Goal: Task Accomplishment & Management: Manage account settings

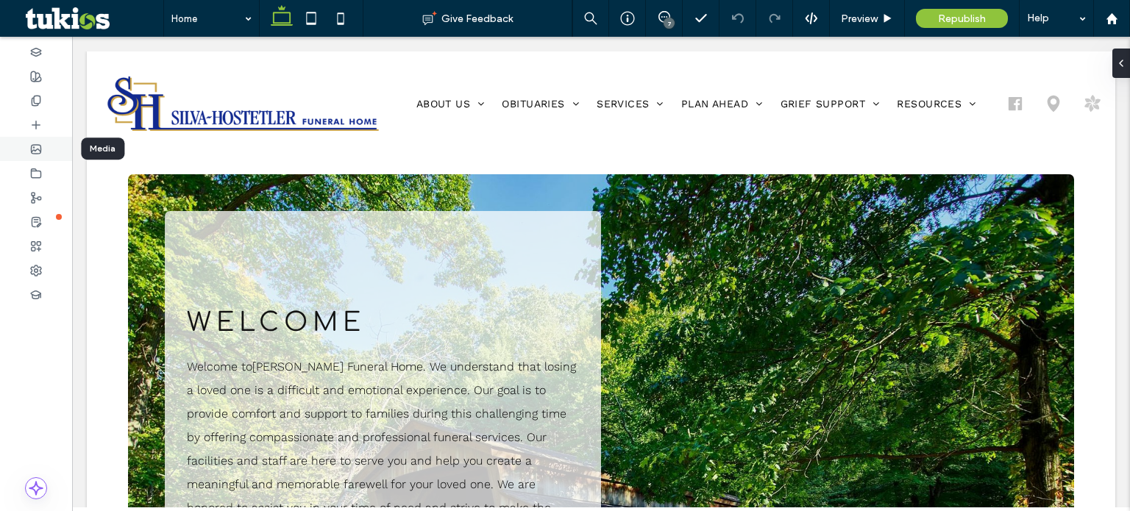
click at [24, 151] on div at bounding box center [36, 149] width 72 height 24
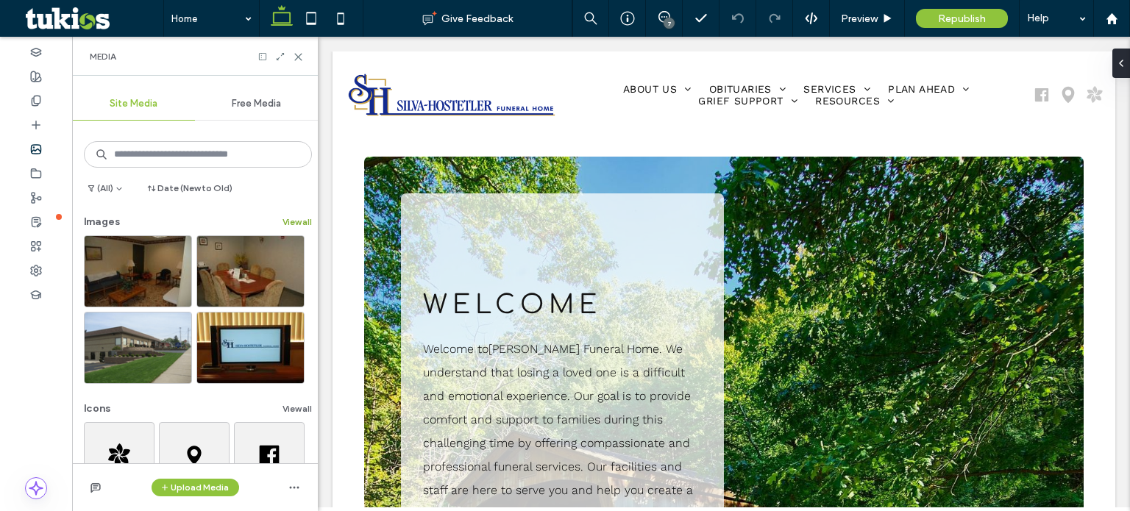
click at [297, 215] on button "View all" at bounding box center [296, 222] width 29 height 18
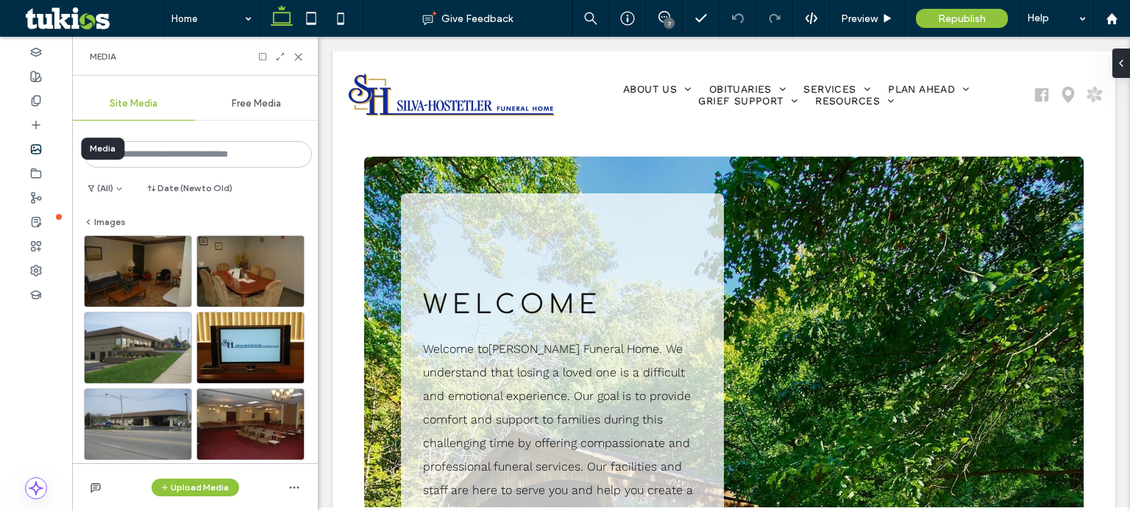
click at [47, 149] on div at bounding box center [36, 149] width 72 height 24
click at [50, 174] on div at bounding box center [36, 173] width 72 height 24
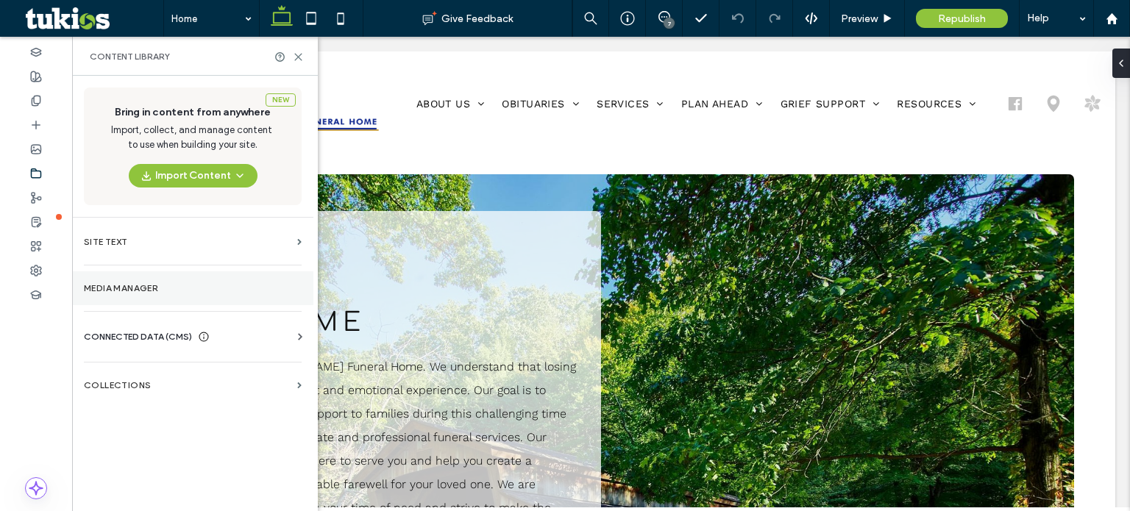
click at [150, 290] on label "Media Manager" at bounding box center [193, 288] width 218 height 10
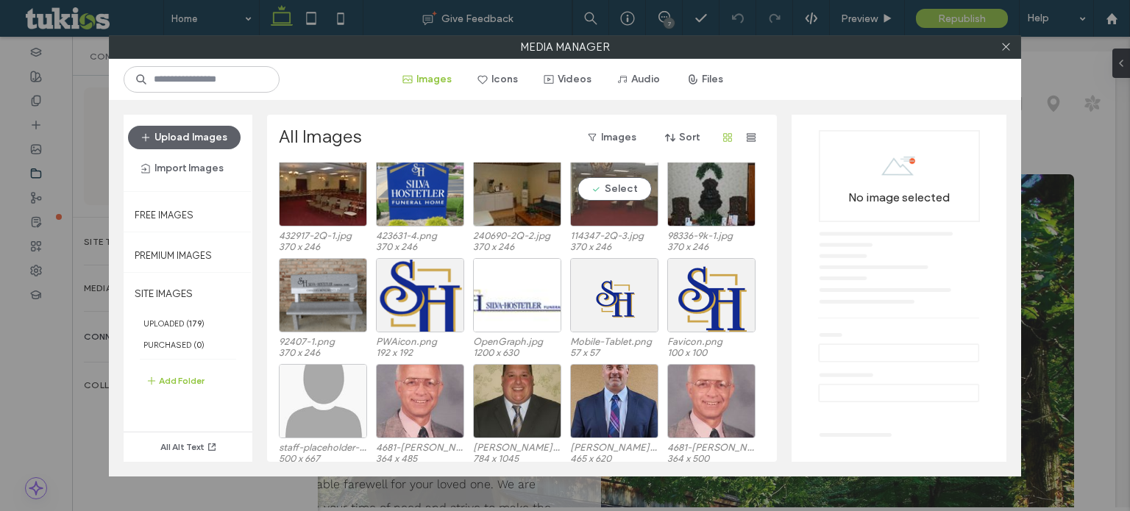
scroll to position [153, 0]
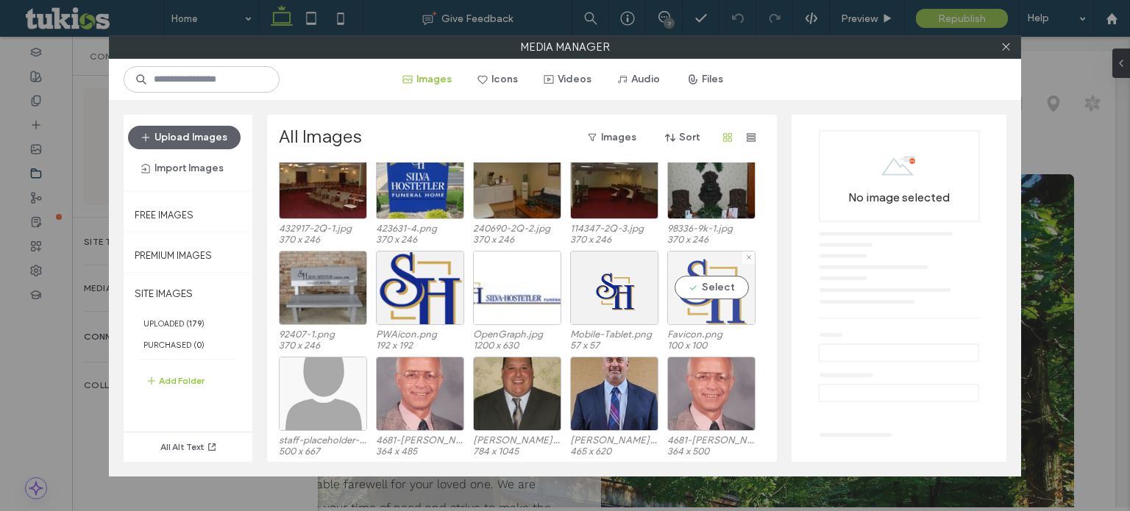
click at [704, 312] on div "Select" at bounding box center [711, 288] width 88 height 74
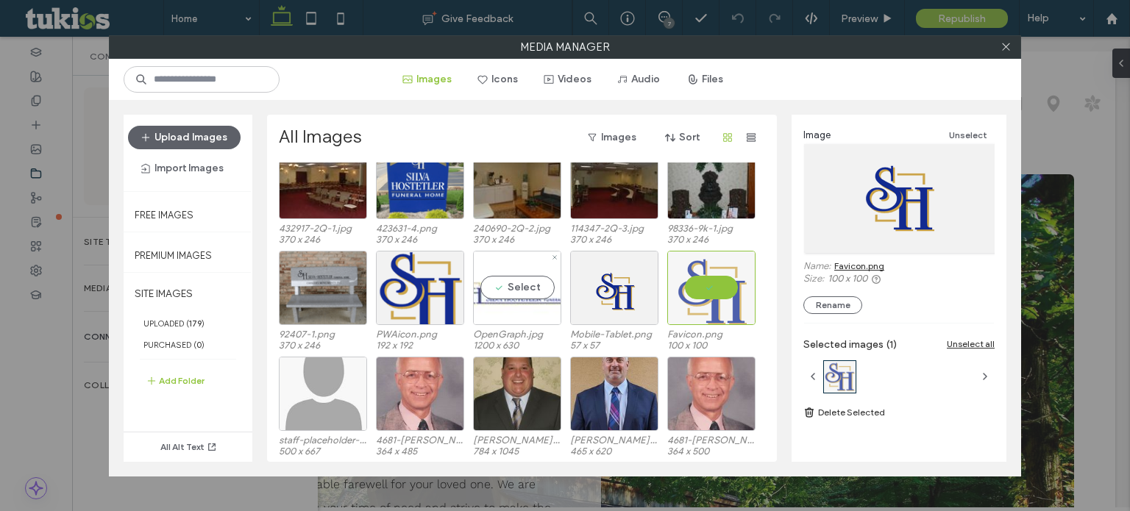
click at [528, 319] on div "Select" at bounding box center [517, 288] width 88 height 74
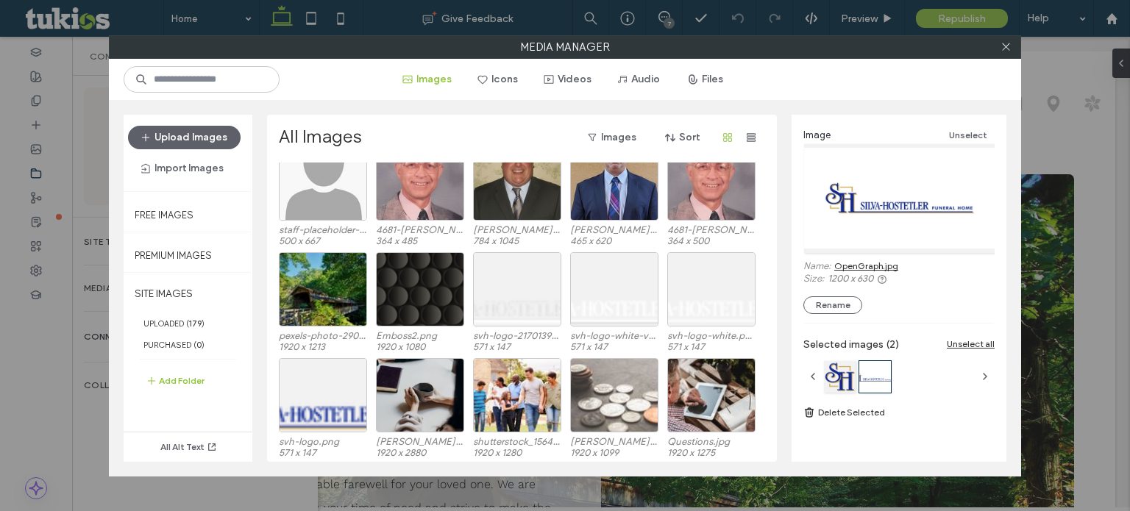
scroll to position [447, 0]
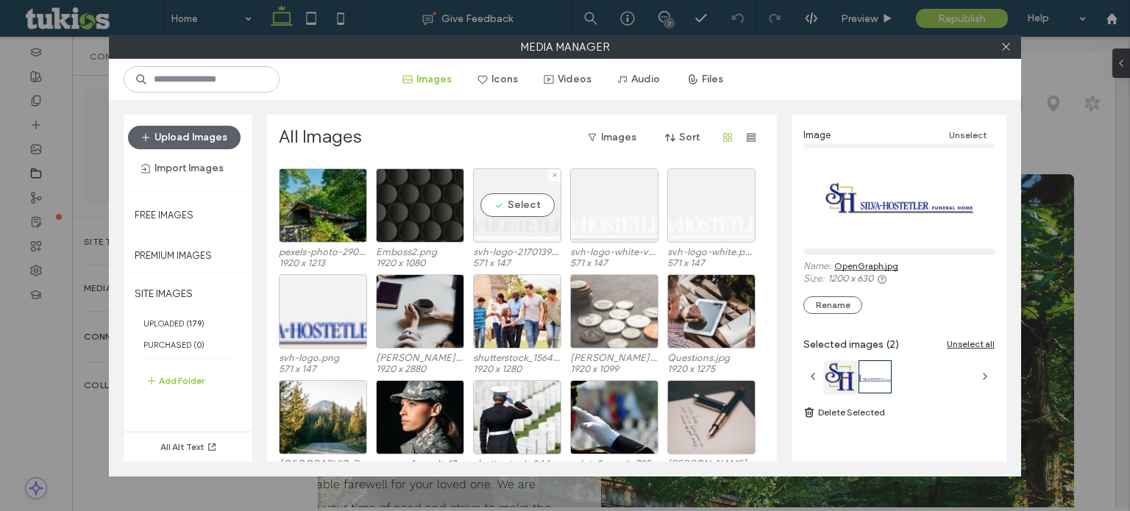
click at [524, 241] on div "Select svh-logo-2170139d.png 571 x 147" at bounding box center [517, 217] width 88 height 99
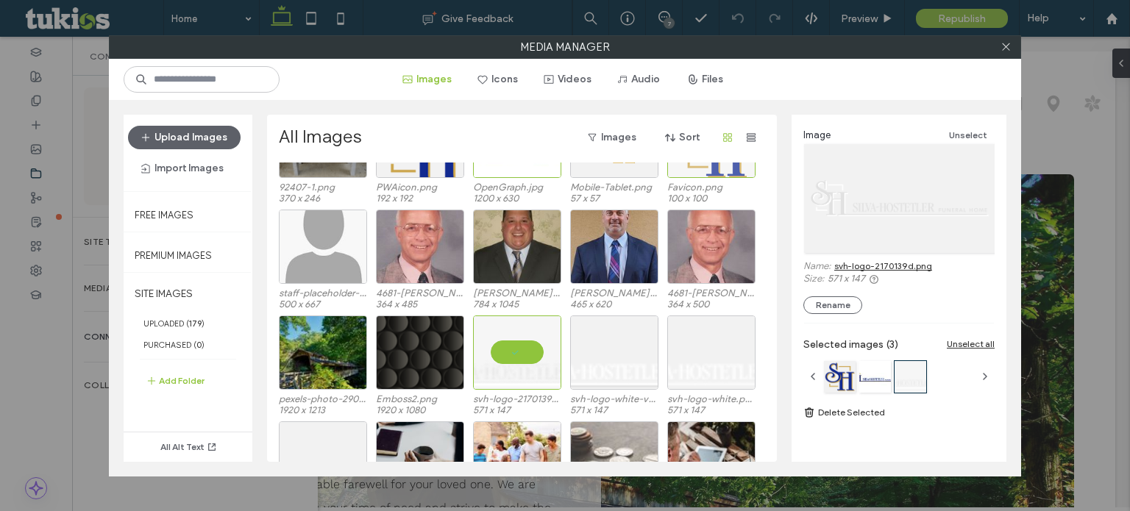
scroll to position [227, 0]
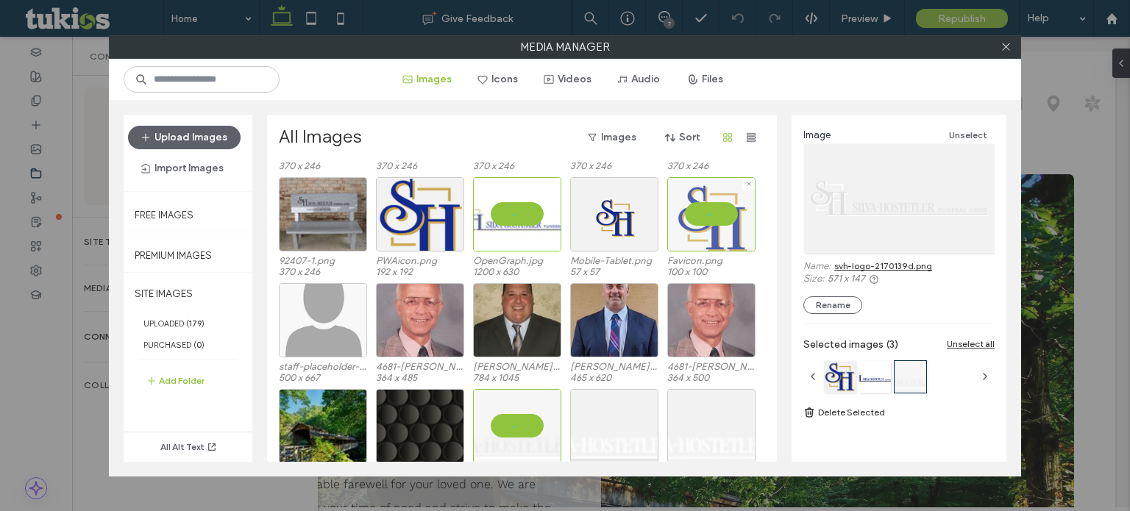
click at [710, 250] on div "Favicon.png 100 x 100" at bounding box center [711, 226] width 88 height 99
click at [710, 250] on div "Select Favicon.png 100 x 100" at bounding box center [711, 226] width 88 height 99
click at [499, 248] on div at bounding box center [517, 214] width 88 height 74
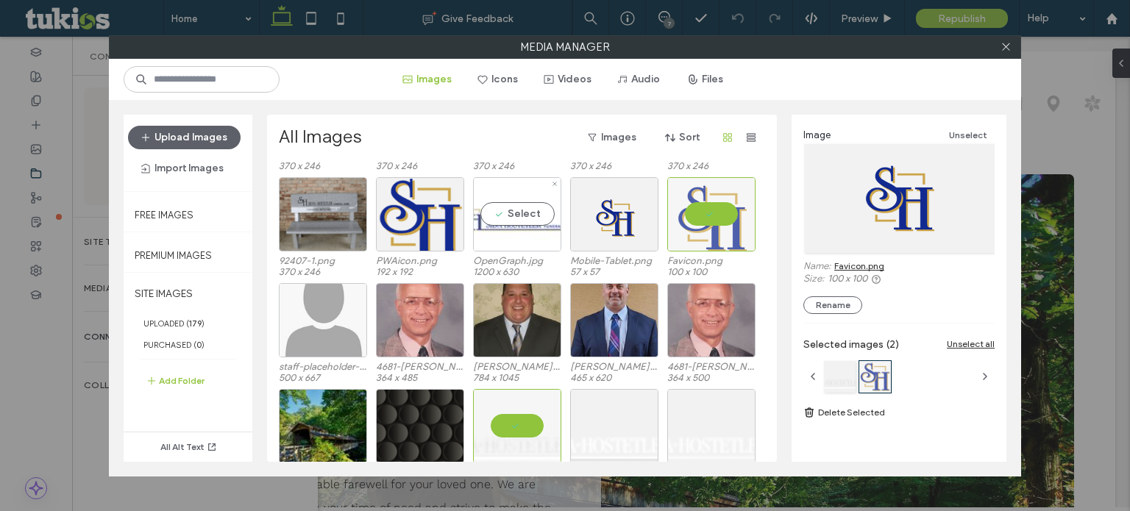
click at [499, 248] on div "Select" at bounding box center [517, 214] width 88 height 74
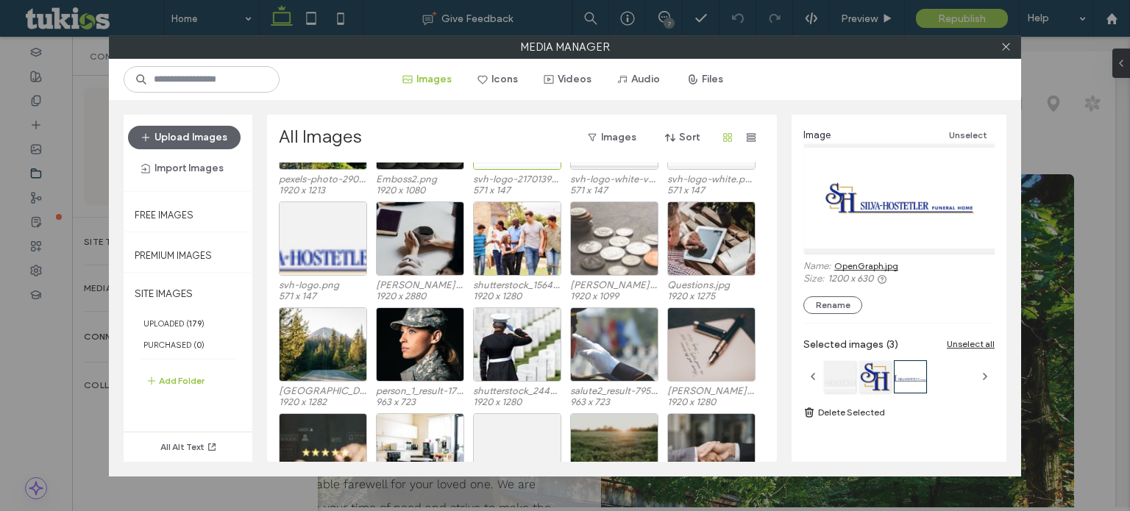
scroll to position [521, 0]
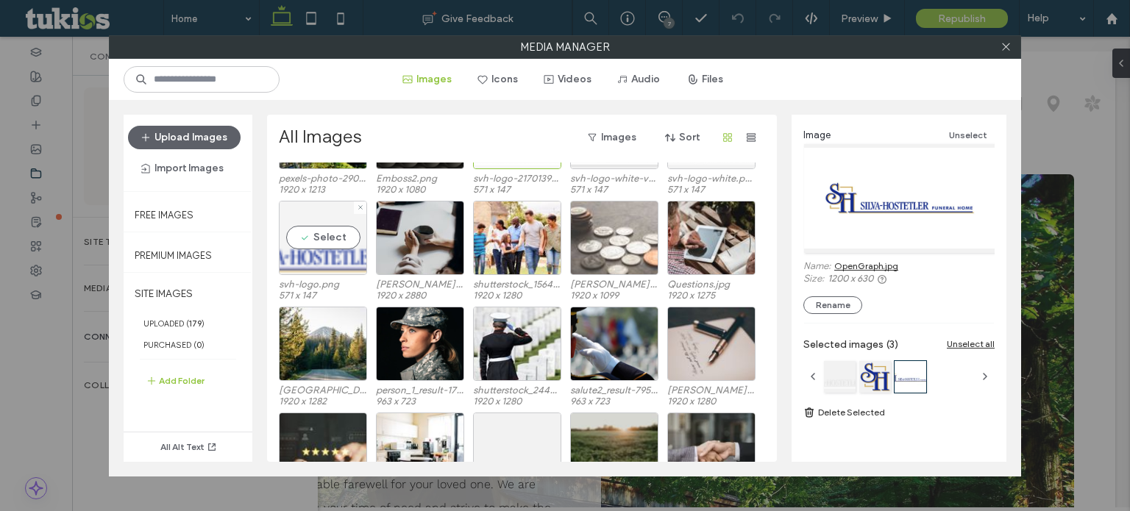
click at [328, 271] on div "Select" at bounding box center [323, 238] width 88 height 74
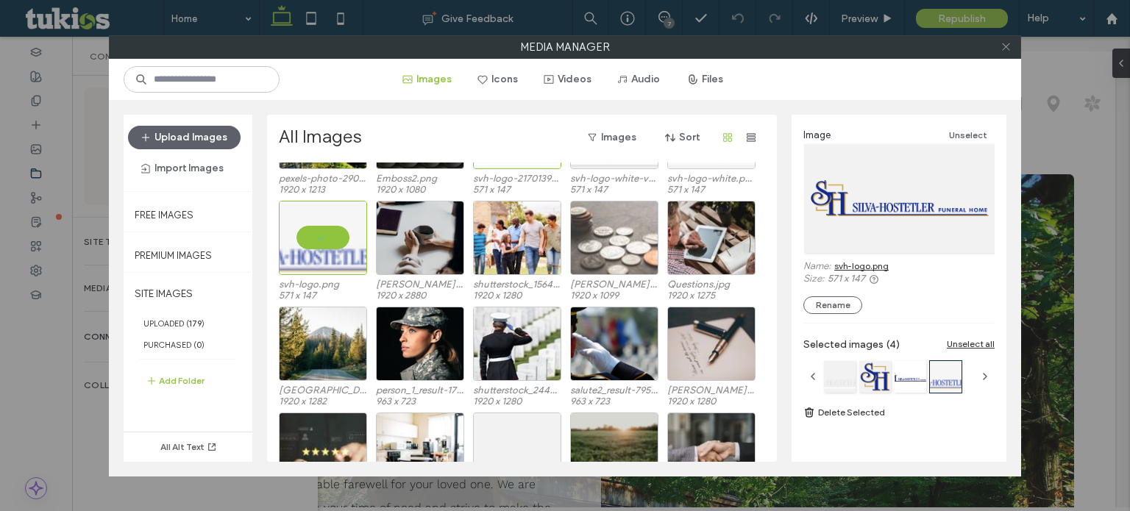
click at [1009, 46] on icon at bounding box center [1005, 46] width 11 height 11
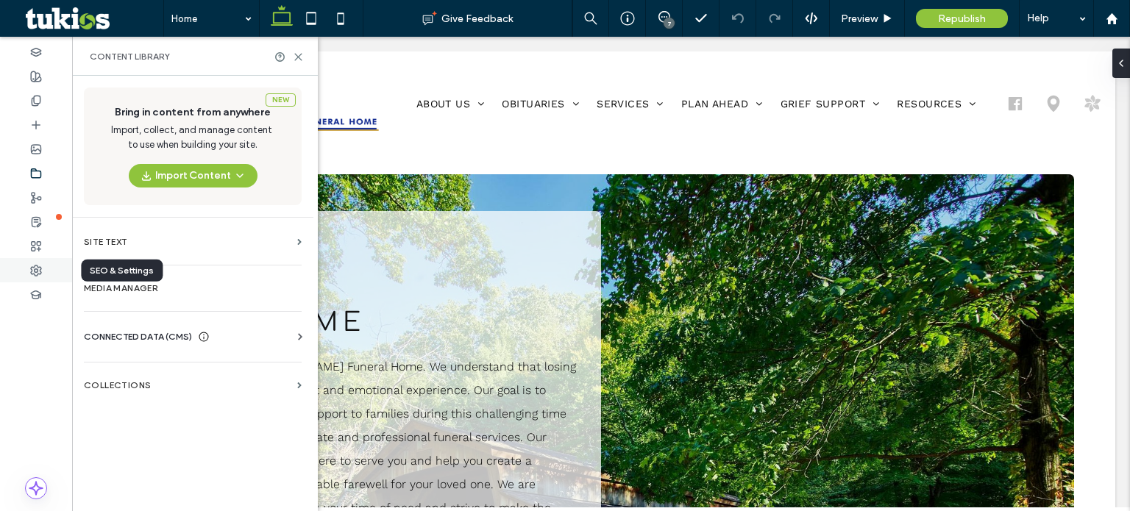
click at [44, 267] on div at bounding box center [36, 270] width 72 height 24
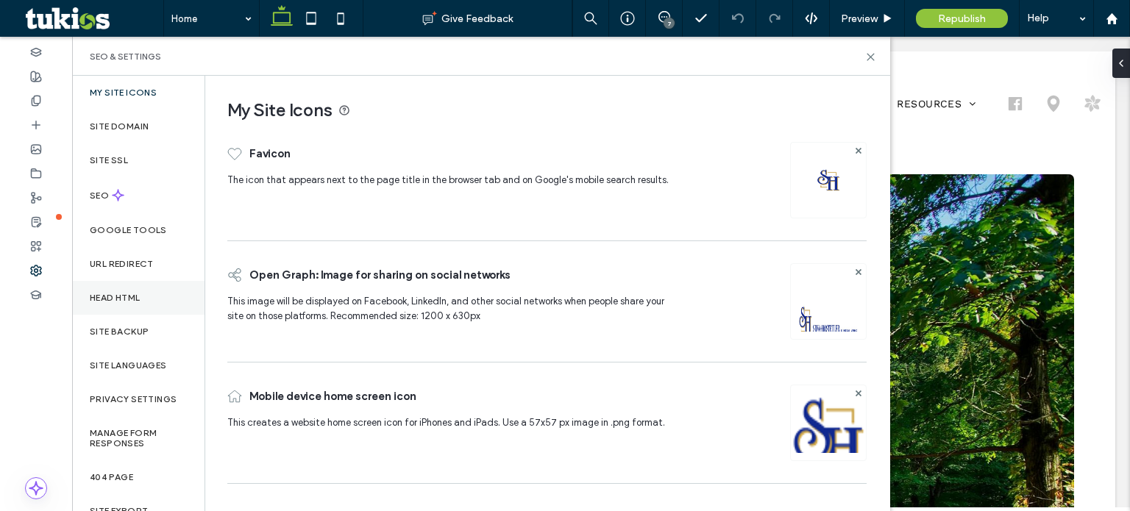
click at [179, 304] on div "Head HTML" at bounding box center [138, 298] width 132 height 34
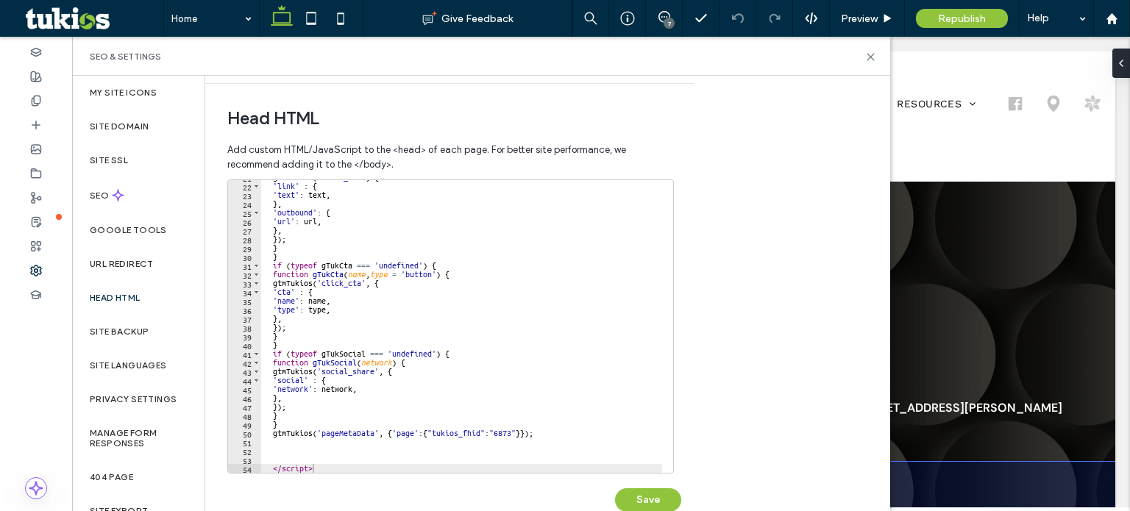
scroll to position [496, 0]
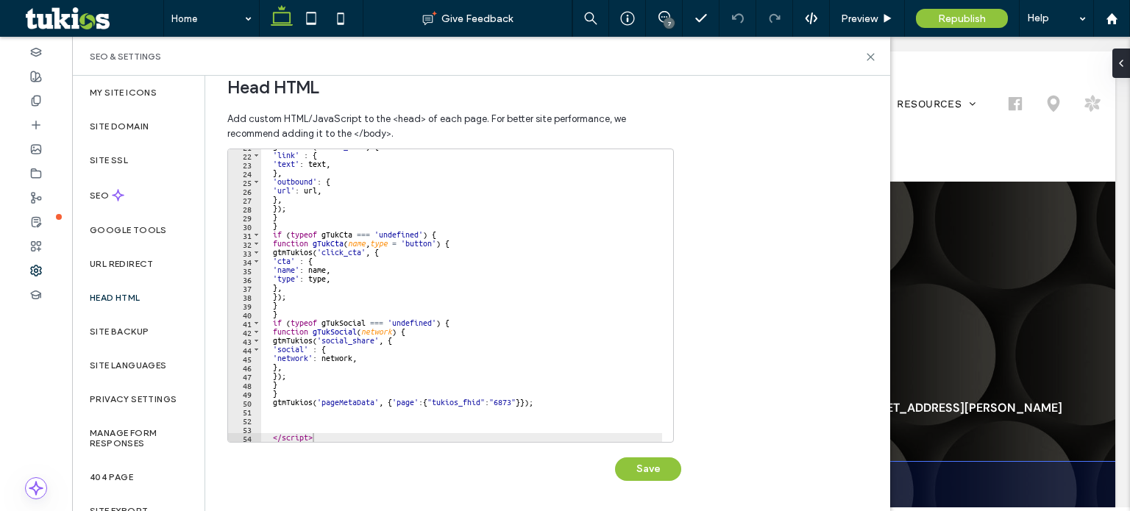
type textarea "*********"
click at [378, 435] on div "gtmTukios ( 'click_url' , { 'link' : { 'text' : text , } , 'outbound' : { 'url'…" at bounding box center [461, 297] width 401 height 310
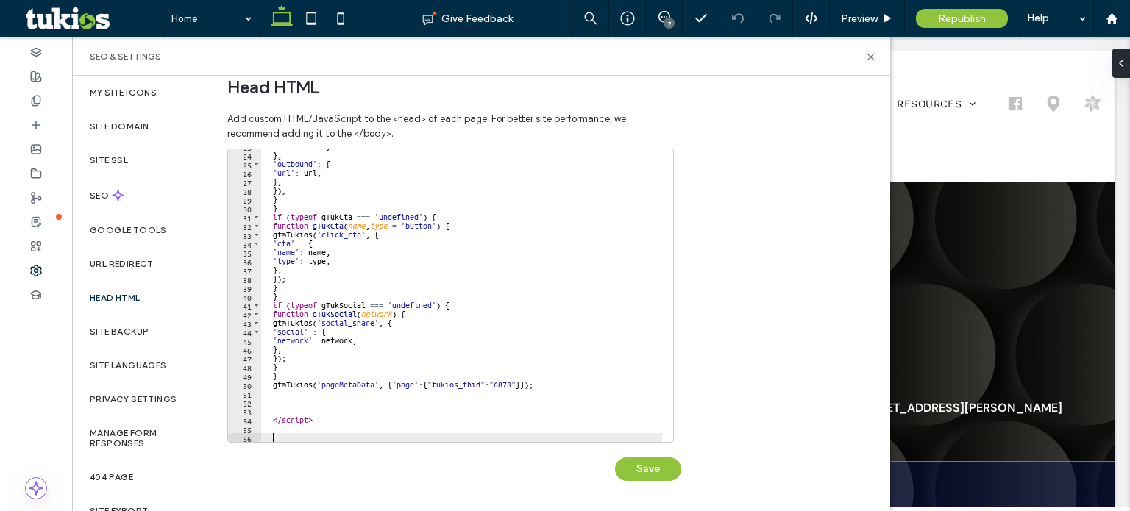
scroll to position [210, 0]
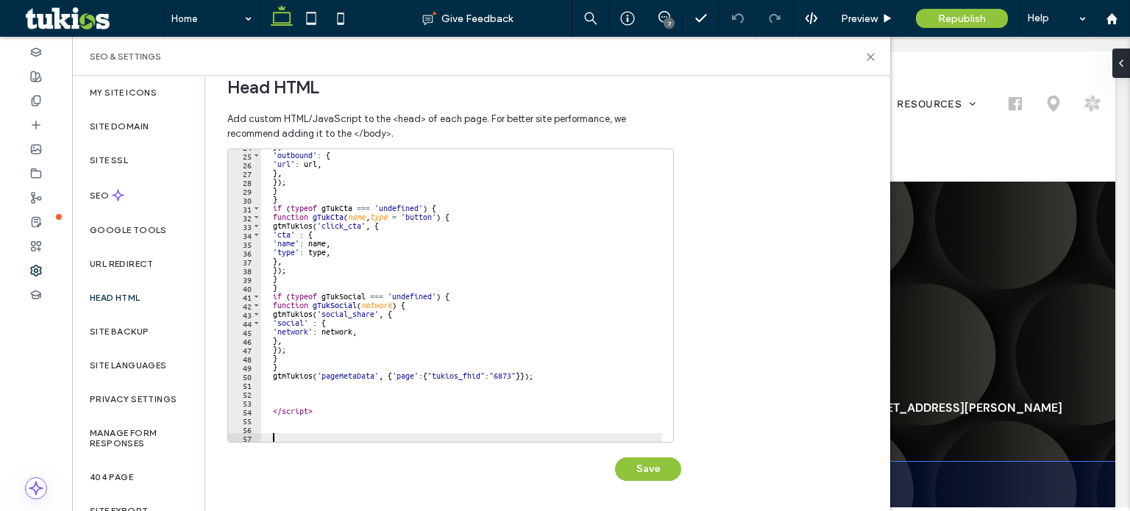
click at [281, 435] on div "} , 'outbound' : { 'url' : url , } , }) ; } } if ( typeof gTukCta === 'undefine…" at bounding box center [461, 297] width 401 height 310
paste textarea "**********"
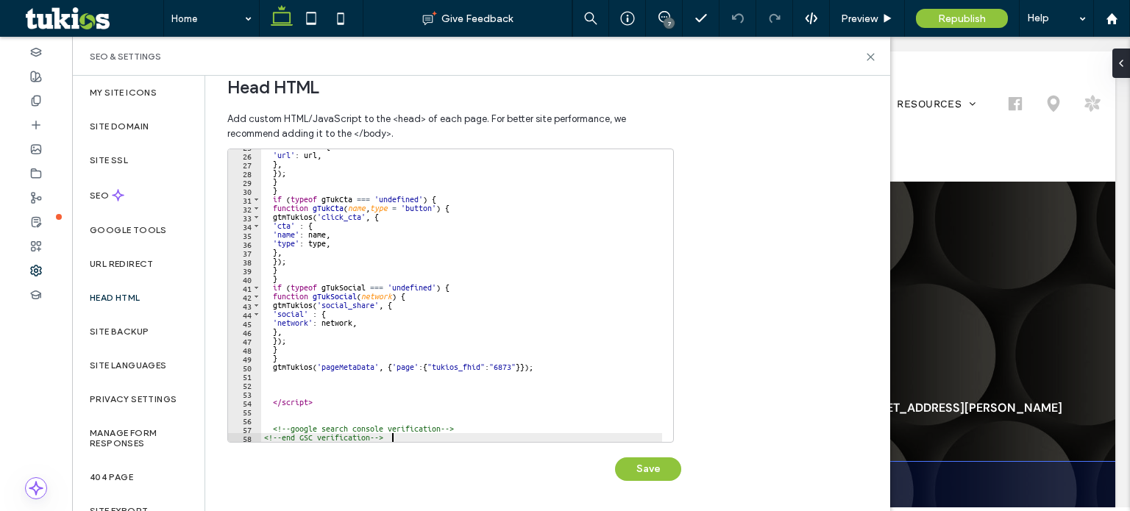
click at [466, 429] on div "'outbound' : { 'url' : url , } , }) ; } } if ( typeof gTukCta === 'undefined' )…" at bounding box center [461, 297] width 401 height 310
click at [518, 430] on div "'outbound' : { 'url' : url , } , }) ; } } if ( typeof gTukCta === 'undefined' )…" at bounding box center [461, 297] width 401 height 310
paste textarea "**********"
type textarea "**********"
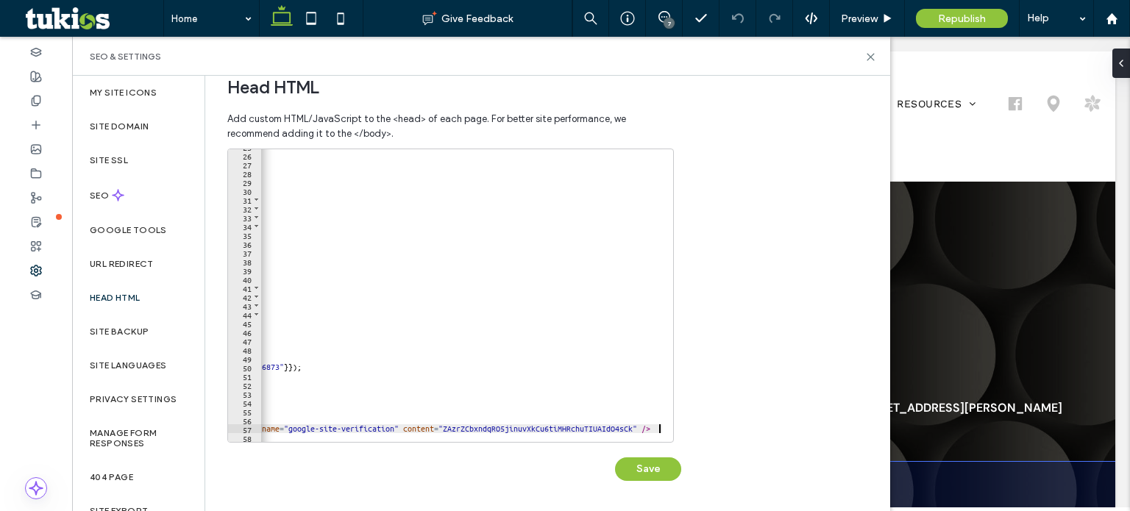
scroll to position [0, 232]
click at [655, 464] on button "Save" at bounding box center [648, 469] width 66 height 24
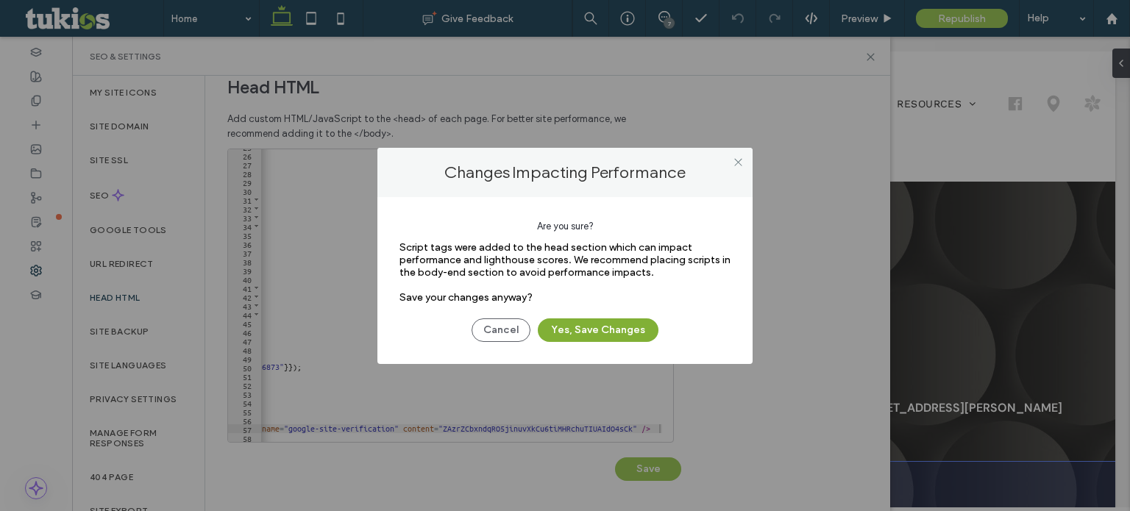
click at [624, 328] on button "Yes, Save Changes" at bounding box center [598, 330] width 121 height 24
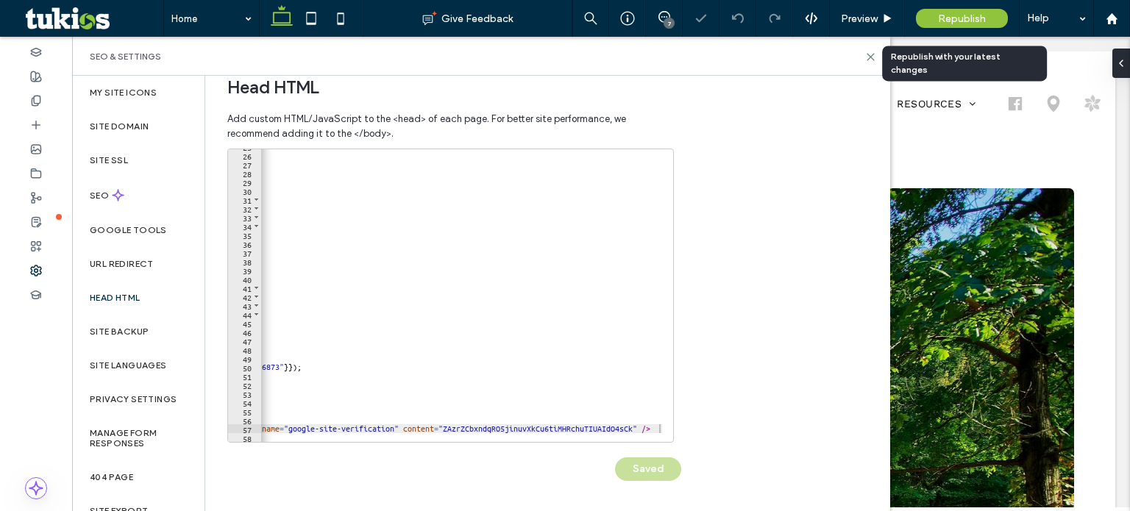
scroll to position [0, 0]
click at [947, 18] on span "Republish" at bounding box center [962, 19] width 48 height 13
